Goal: Task Accomplishment & Management: Manage account settings

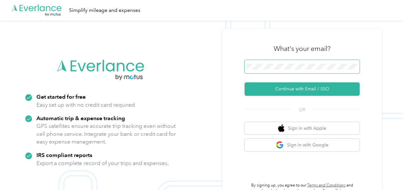
click at [289, 63] on span at bounding box center [302, 66] width 115 height 13
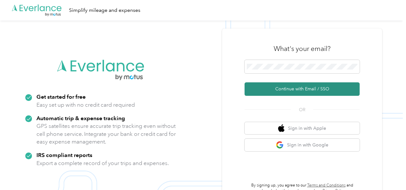
click at [293, 87] on button "Continue with Email / SSO" at bounding box center [302, 88] width 115 height 13
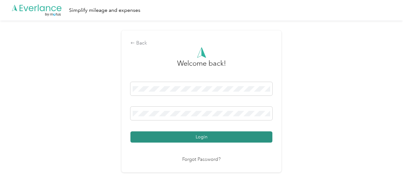
click at [201, 137] on button "Login" at bounding box center [202, 136] width 142 height 11
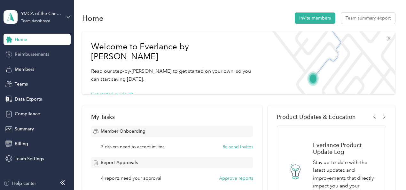
click at [29, 52] on span "Reimbursements" at bounding box center [32, 54] width 35 height 7
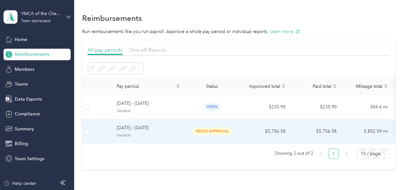
click at [177, 129] on span "[DATE] - [DATE]" at bounding box center [148, 127] width 63 height 7
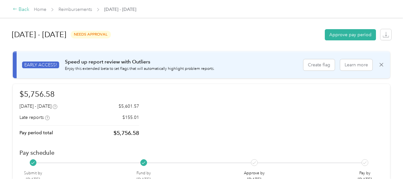
click at [16, 10] on icon at bounding box center [15, 9] width 4 height 4
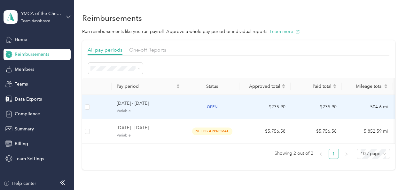
click at [147, 102] on span "[DATE] - [DATE]" at bounding box center [148, 103] width 63 height 7
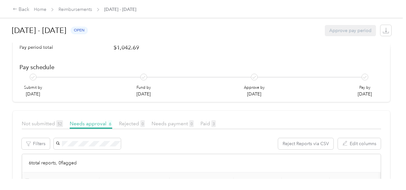
scroll to position [75, 0]
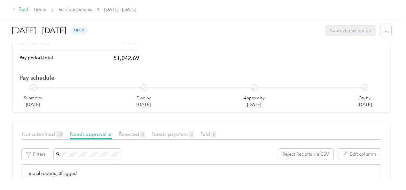
click at [14, 8] on icon at bounding box center [15, 9] width 4 height 4
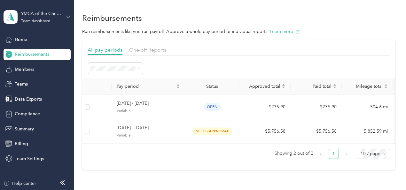
click at [68, 18] on icon at bounding box center [69, 17] width 4 height 2
click at [20, 82] on div "Log out" at bounding box center [71, 79] width 126 height 11
